Goal: Task Accomplishment & Management: Use online tool/utility

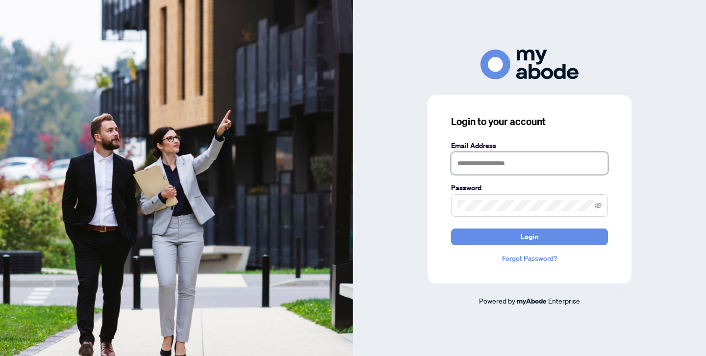
type input "**********"
click at [529, 236] on button "Login" at bounding box center [529, 236] width 157 height 17
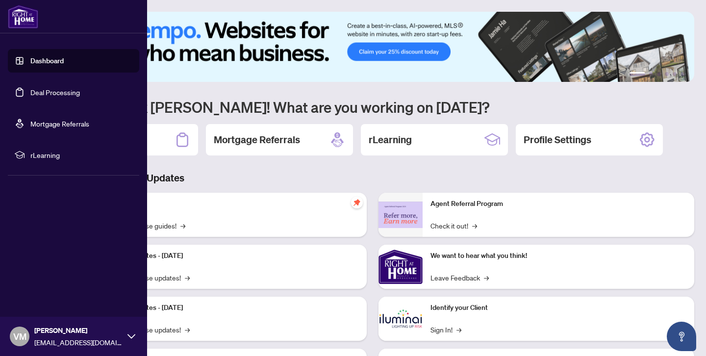
click at [56, 90] on link "Deal Processing" at bounding box center [55, 92] width 50 height 9
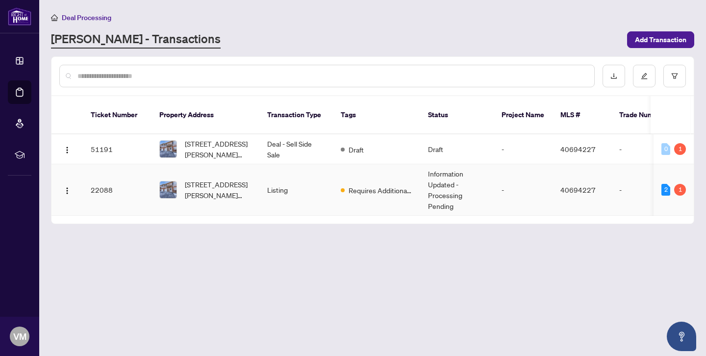
click at [105, 178] on td "22088" at bounding box center [117, 189] width 69 height 51
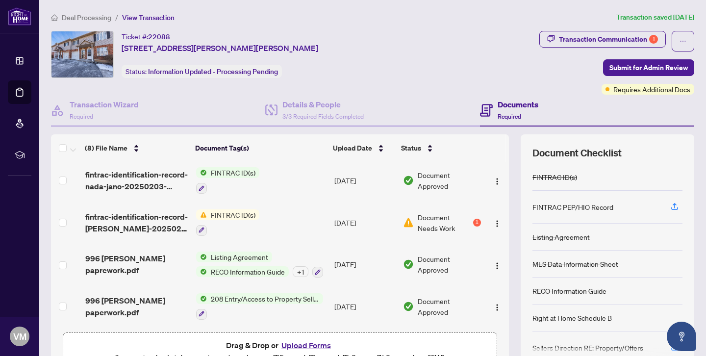
scroll to position [169, 0]
click at [134, 150] on div "(8) File Name" at bounding box center [136, 148] width 102 height 11
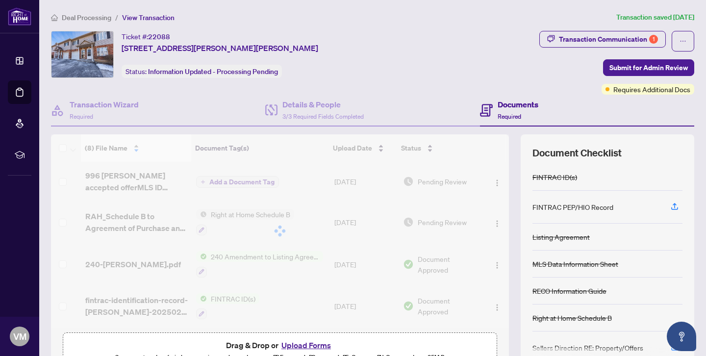
scroll to position [0, 0]
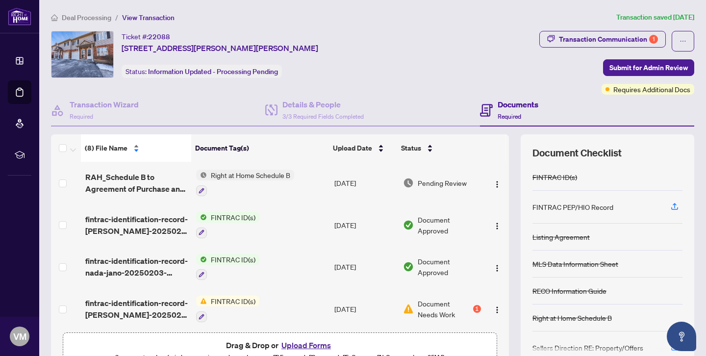
click at [134, 146] on div "(8) File Name" at bounding box center [136, 148] width 102 height 11
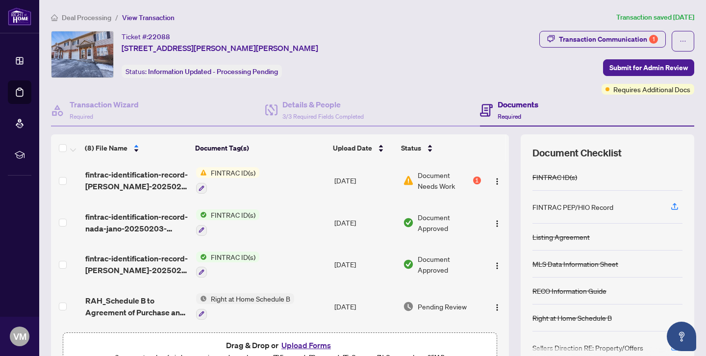
scroll to position [169, 0]
click at [473, 180] on div "1" at bounding box center [477, 180] width 8 height 8
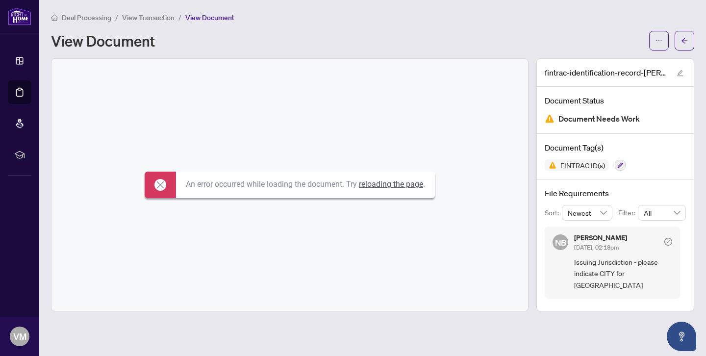
click at [384, 183] on link "reloading the page" at bounding box center [391, 183] width 64 height 9
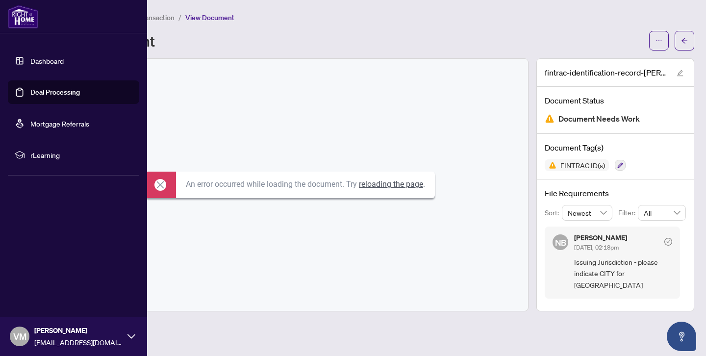
click at [60, 91] on link "Deal Processing" at bounding box center [55, 92] width 50 height 9
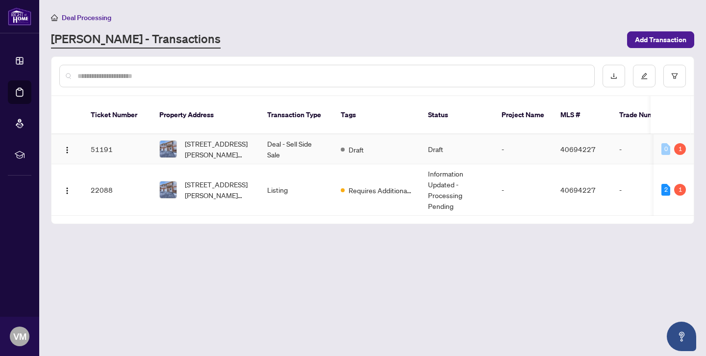
click at [104, 138] on td "51191" at bounding box center [117, 149] width 69 height 30
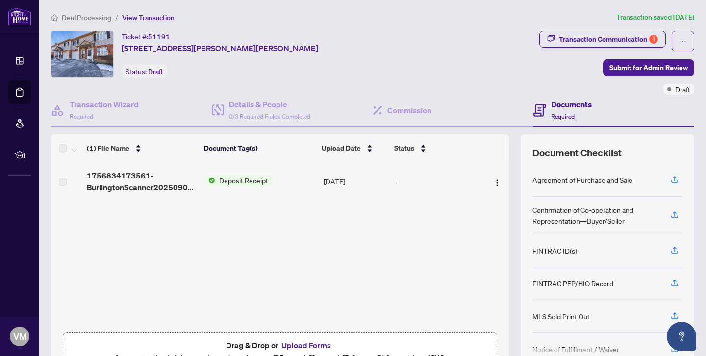
click at [241, 181] on span "Deposit Receipt" at bounding box center [243, 180] width 57 height 11
click at [493, 183] on img "button" at bounding box center [497, 183] width 8 height 8
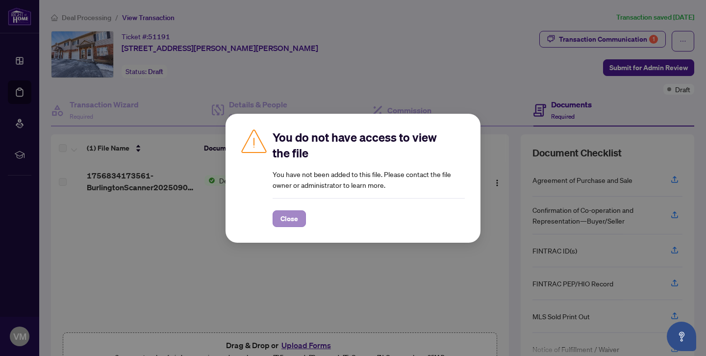
click at [292, 218] on span "Close" at bounding box center [289, 219] width 18 height 16
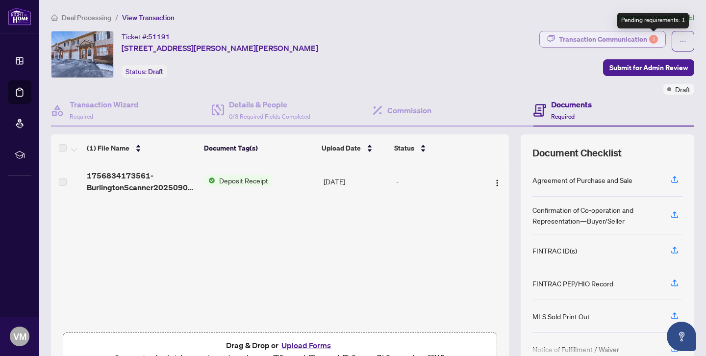
click at [652, 38] on div "1" at bounding box center [653, 39] width 9 height 9
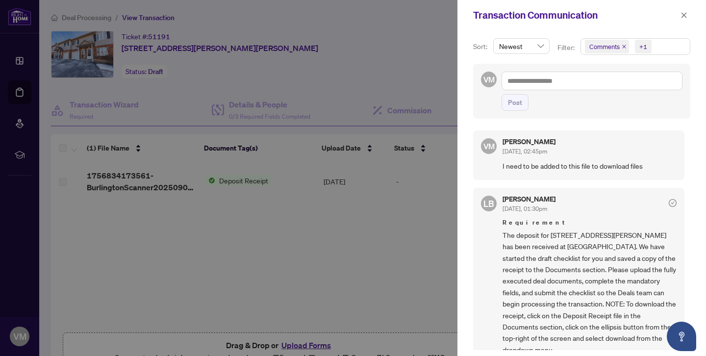
click at [397, 210] on div at bounding box center [353, 178] width 706 height 356
click at [683, 16] on icon "close" at bounding box center [683, 15] width 7 height 7
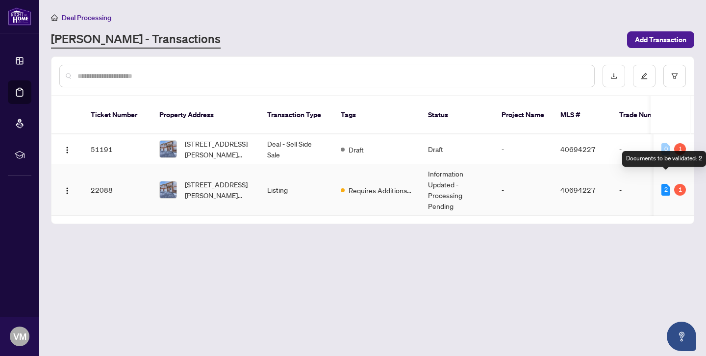
click at [664, 184] on div "2" at bounding box center [665, 190] width 9 height 12
click at [666, 184] on div "2" at bounding box center [665, 190] width 9 height 12
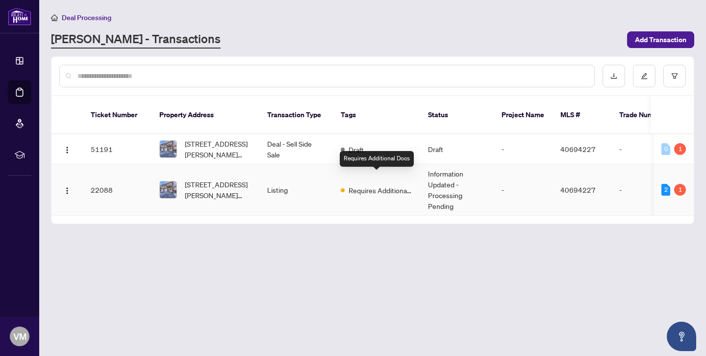
click at [385, 185] on span "Requires Additional Docs" at bounding box center [381, 190] width 64 height 11
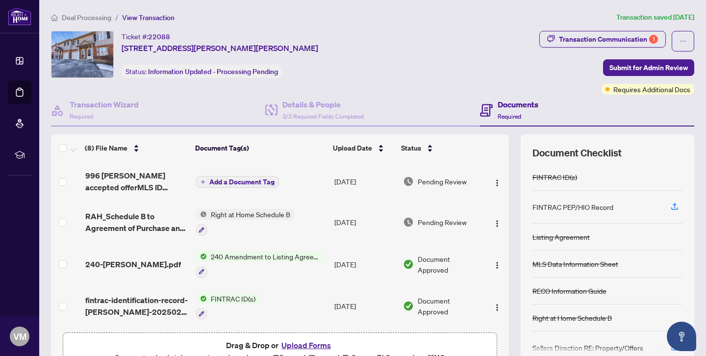
click at [247, 185] on span "Add a Document Tag" at bounding box center [241, 181] width 65 height 7
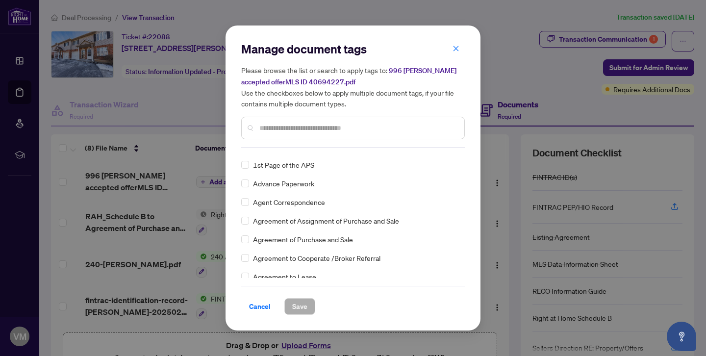
scroll to position [149, 0]
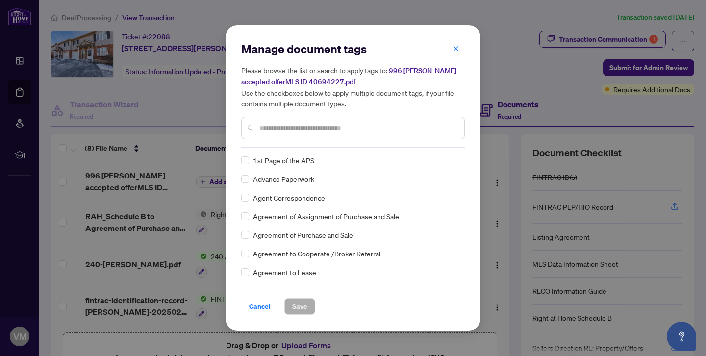
click at [328, 218] on span "Agreement of Assignment of Purchase and Sale" at bounding box center [326, 216] width 146 height 11
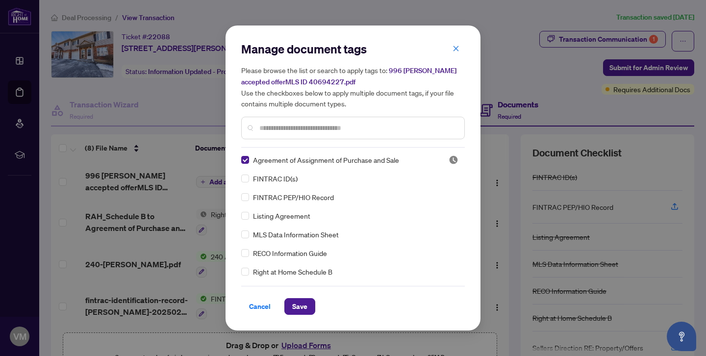
scroll to position [0, 0]
click at [300, 305] on span "Save" at bounding box center [299, 307] width 15 height 16
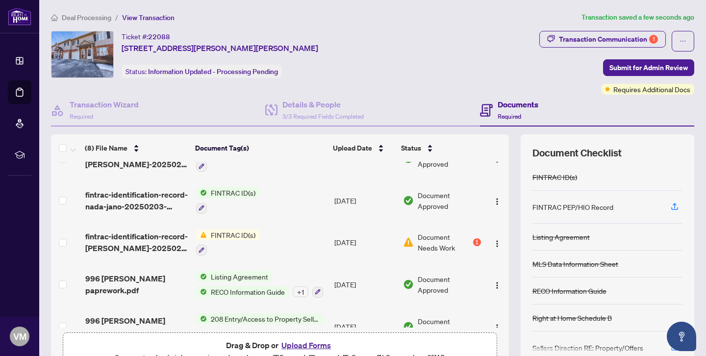
scroll to position [140, 0]
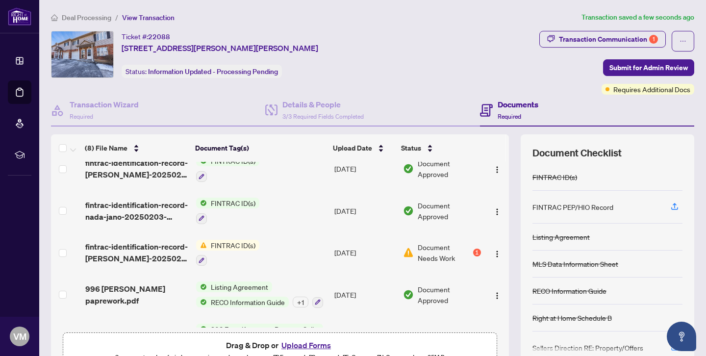
click at [222, 201] on span "FINTRAC ID(s)" at bounding box center [233, 203] width 52 height 11
click at [227, 200] on span "FINTRAC ID(s)" at bounding box center [233, 203] width 52 height 11
click at [493, 211] on img "button" at bounding box center [497, 212] width 8 height 8
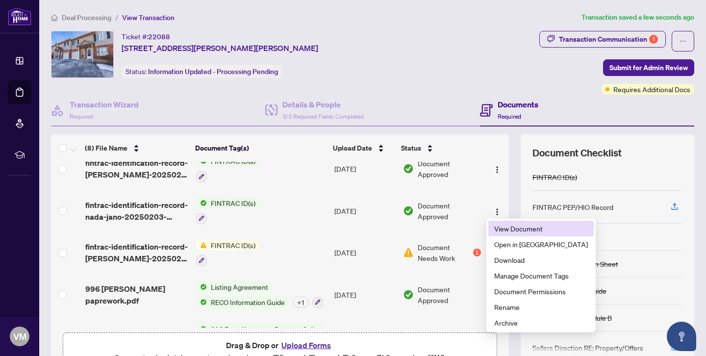
click at [520, 229] on span "View Document" at bounding box center [541, 228] width 94 height 11
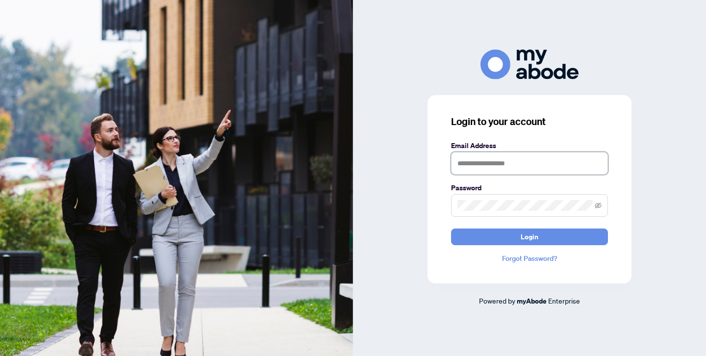
type input "**********"
click at [529, 236] on button "Login" at bounding box center [529, 236] width 157 height 17
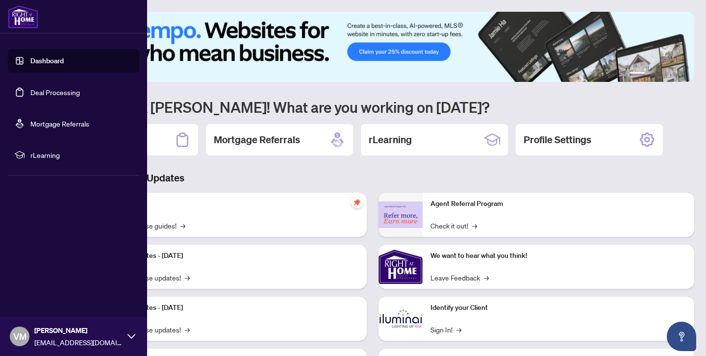
click at [61, 94] on link "Deal Processing" at bounding box center [55, 92] width 50 height 9
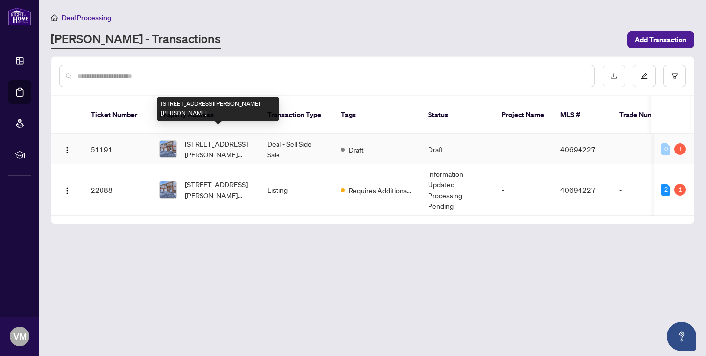
click at [198, 138] on span "[STREET_ADDRESS][PERSON_NAME][PERSON_NAME]" at bounding box center [218, 149] width 67 height 22
